Goal: Task Accomplishment & Management: Use online tool/utility

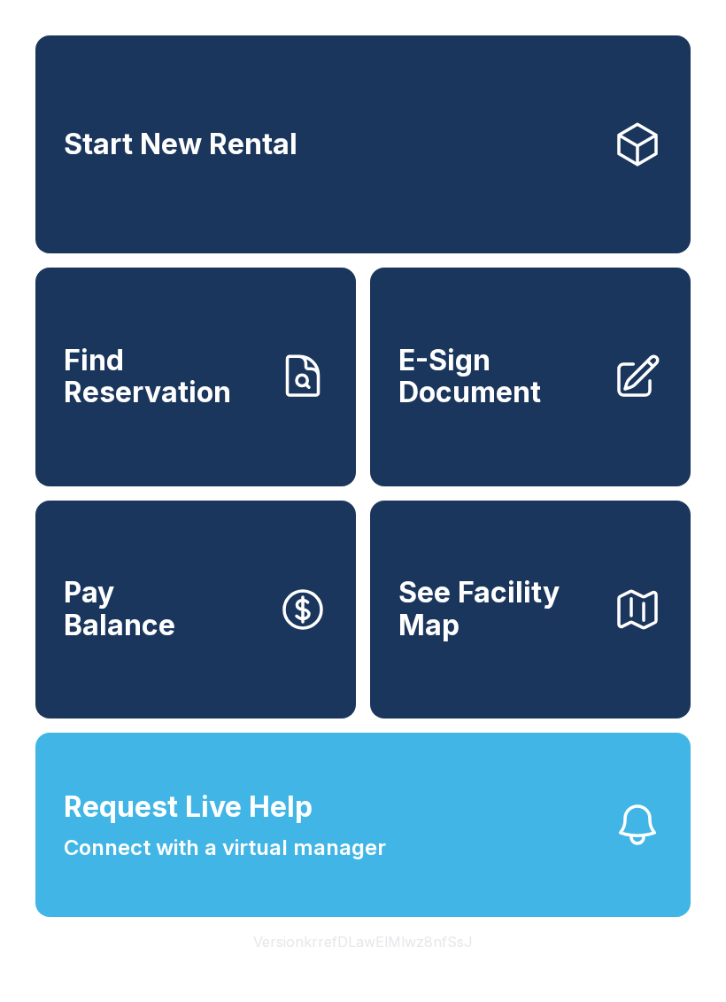
click at [537, 453] on link "E-Sign Document" at bounding box center [530, 376] width 321 height 218
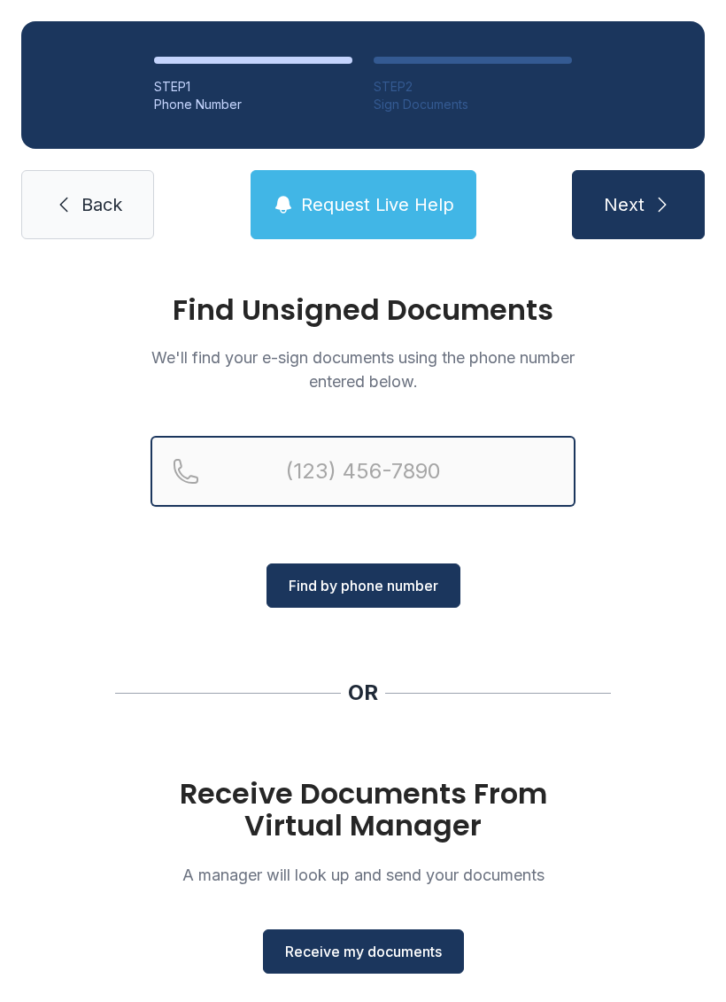
click at [422, 483] on input "Reservation phone number" at bounding box center [363, 471] width 425 height 71
type input "[PHONE_NUMBER]"
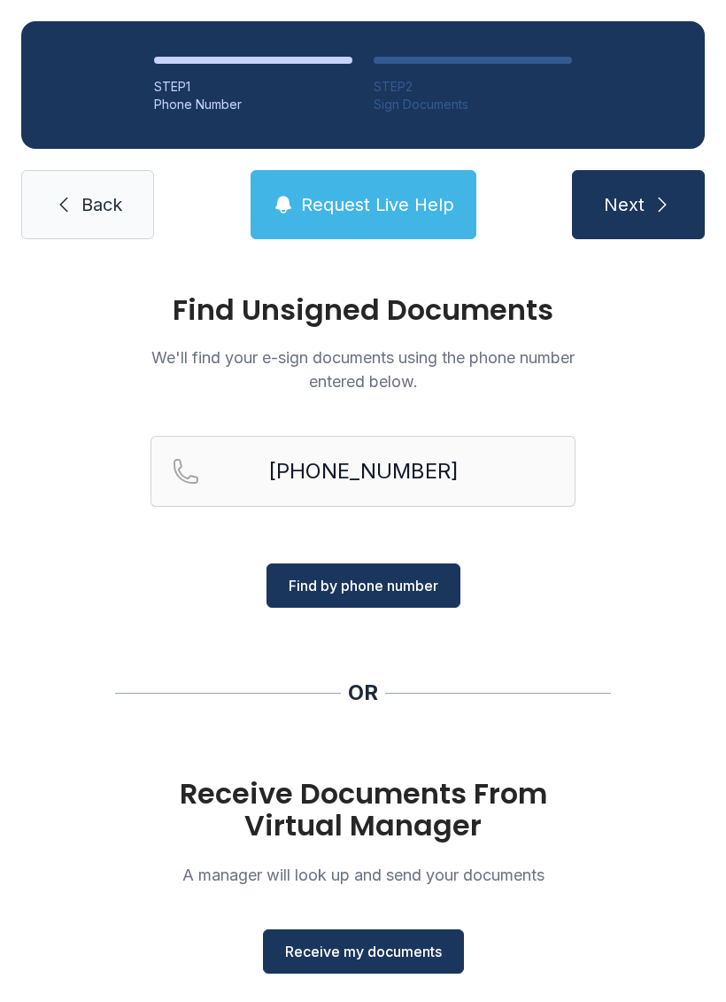
click at [399, 593] on span "Find by phone number" at bounding box center [364, 585] width 150 height 21
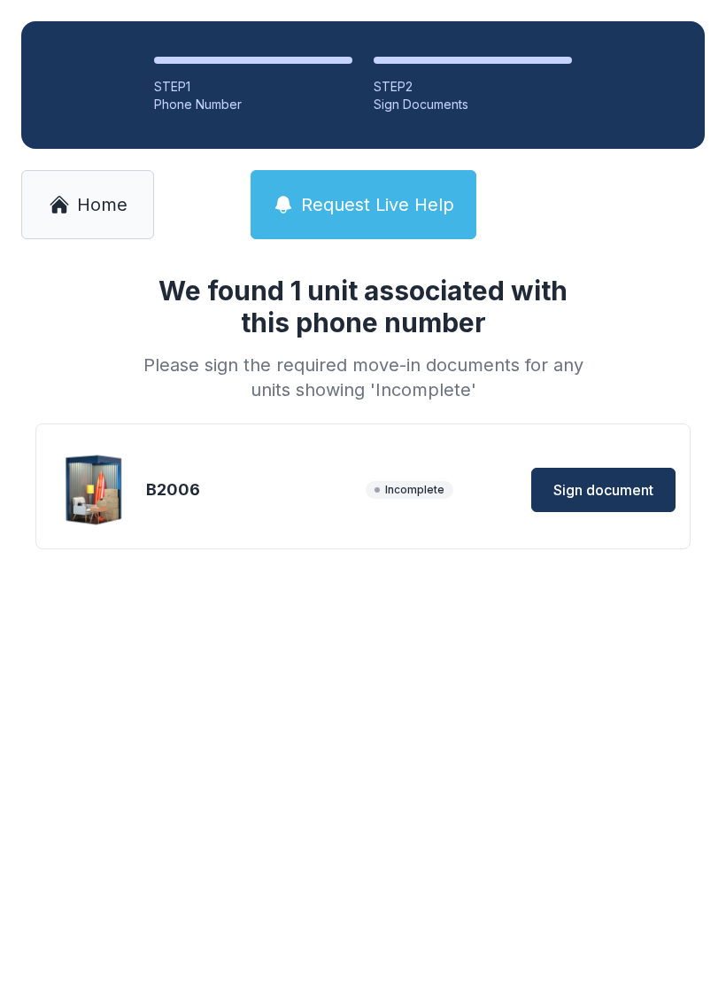
click at [606, 498] on span "Sign document" at bounding box center [603, 489] width 100 height 21
click at [604, 490] on span "Sign document" at bounding box center [603, 489] width 100 height 21
click at [615, 474] on button "Sign document" at bounding box center [603, 490] width 144 height 44
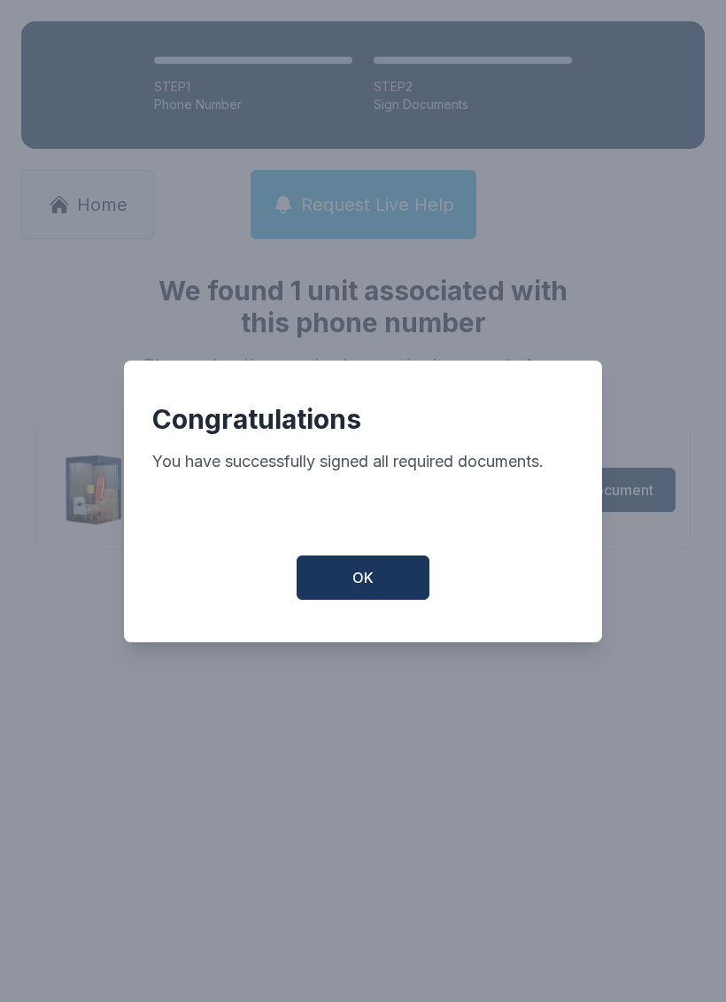
click at [358, 583] on span "OK" at bounding box center [362, 577] width 21 height 21
